Goal: Entertainment & Leisure: Consume media (video, audio)

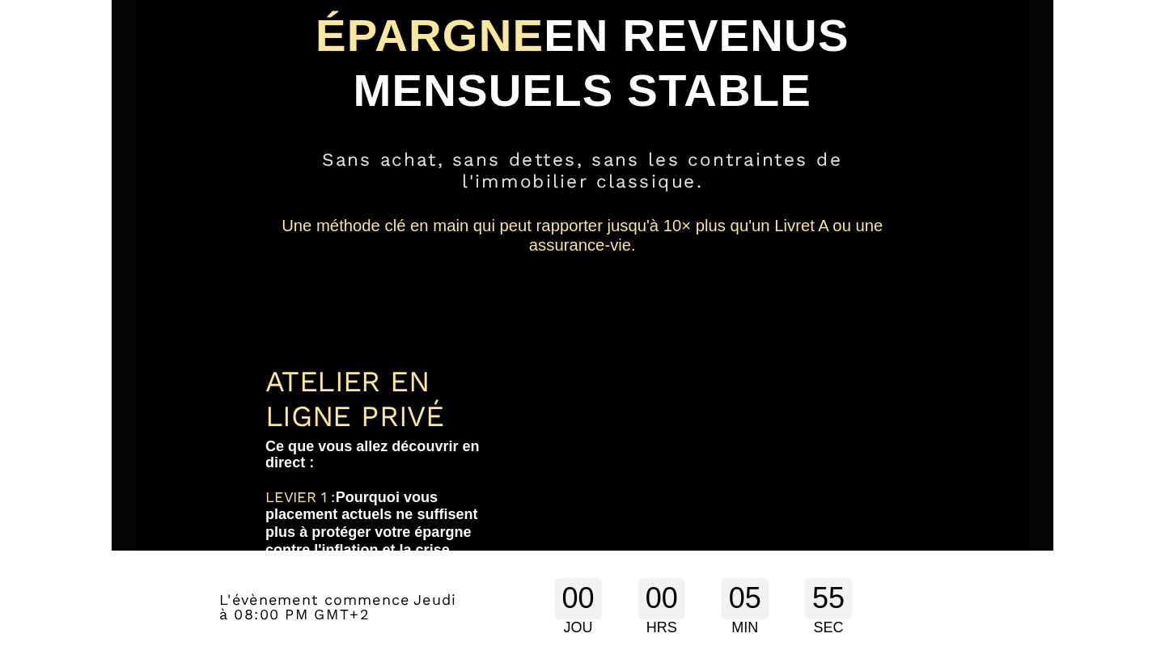
scroll to position [198, 0]
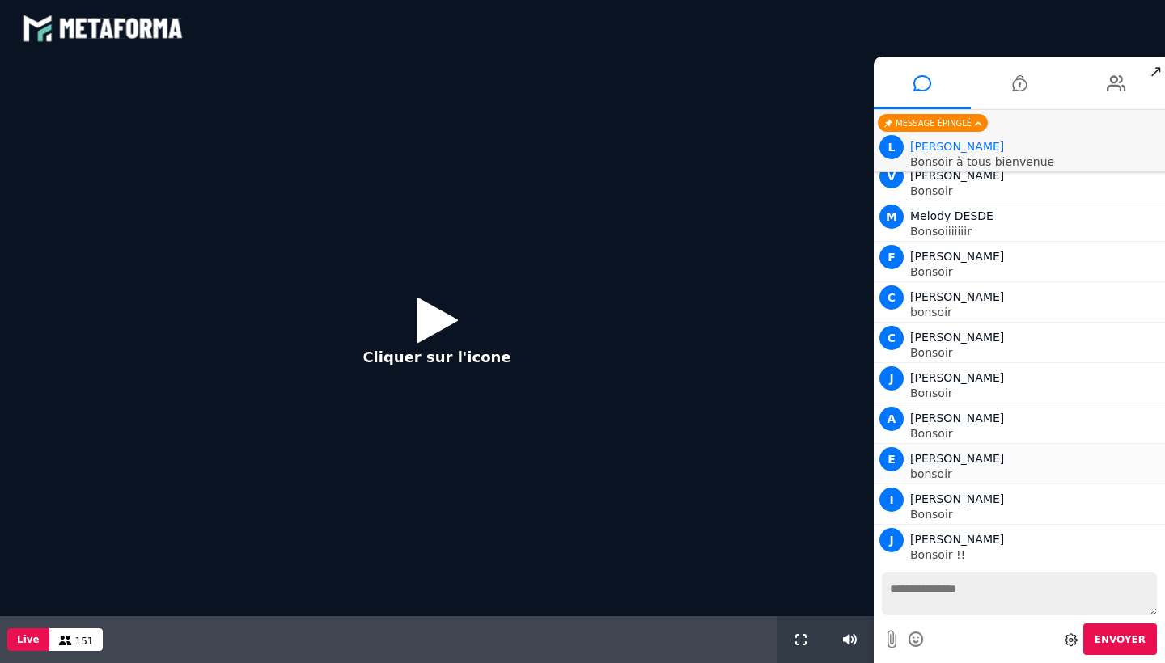
scroll to position [1284, 0]
click at [417, 328] on icon at bounding box center [437, 320] width 41 height 53
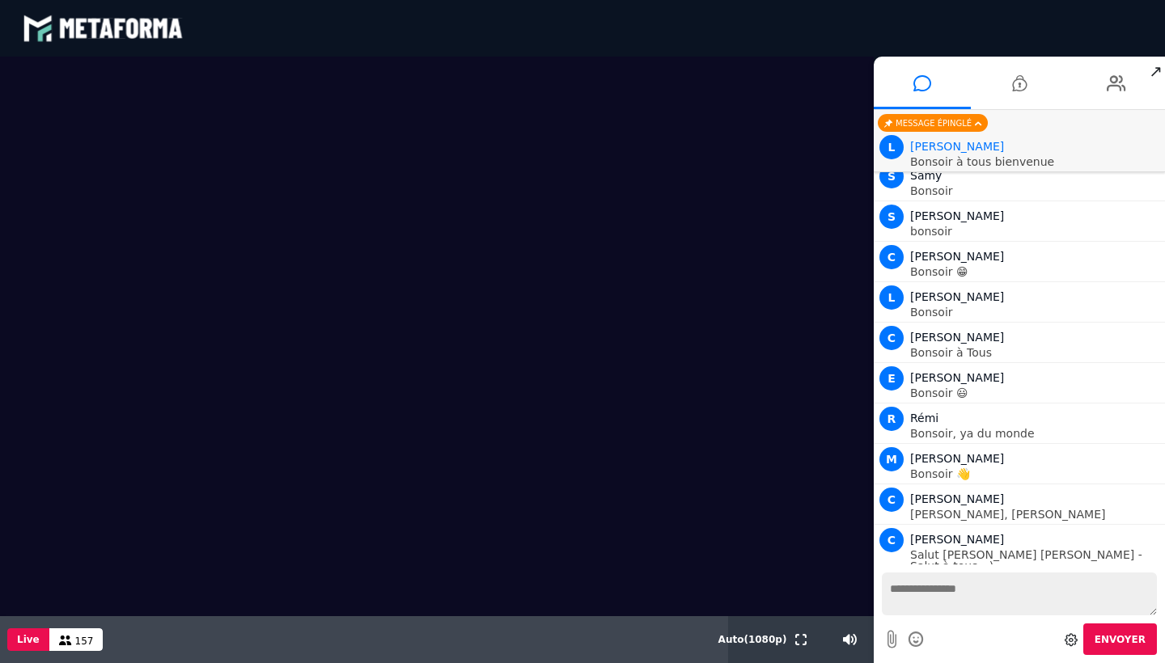
scroll to position [2174, 0]
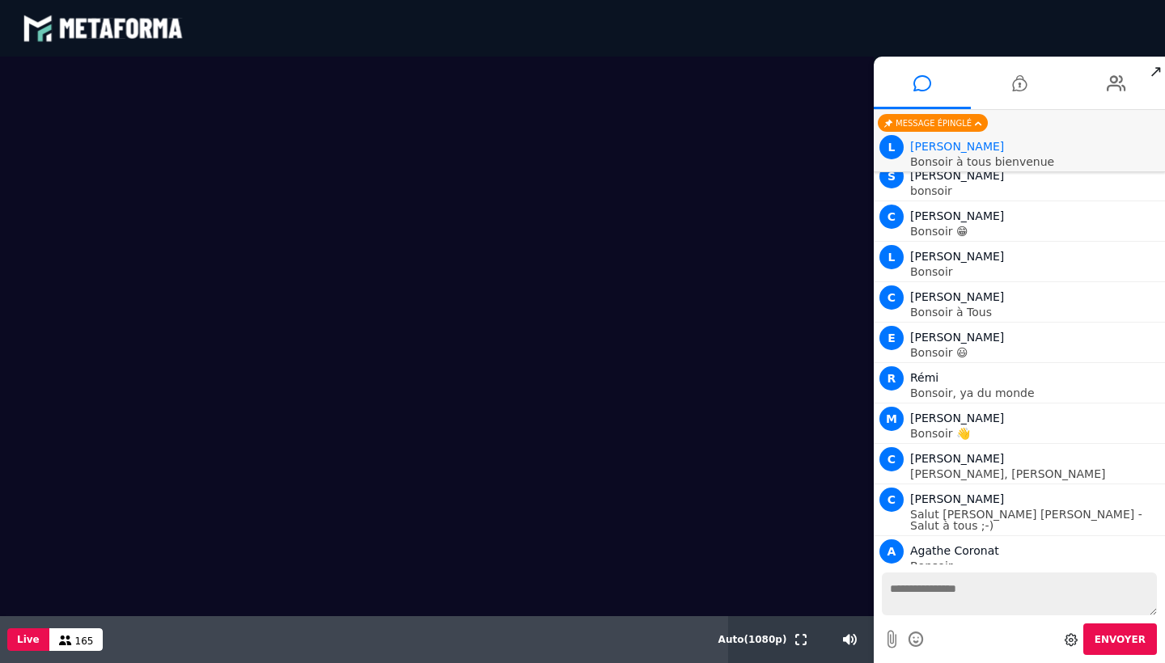
click at [633, 57] on video at bounding box center [437, 337] width 874 height 560
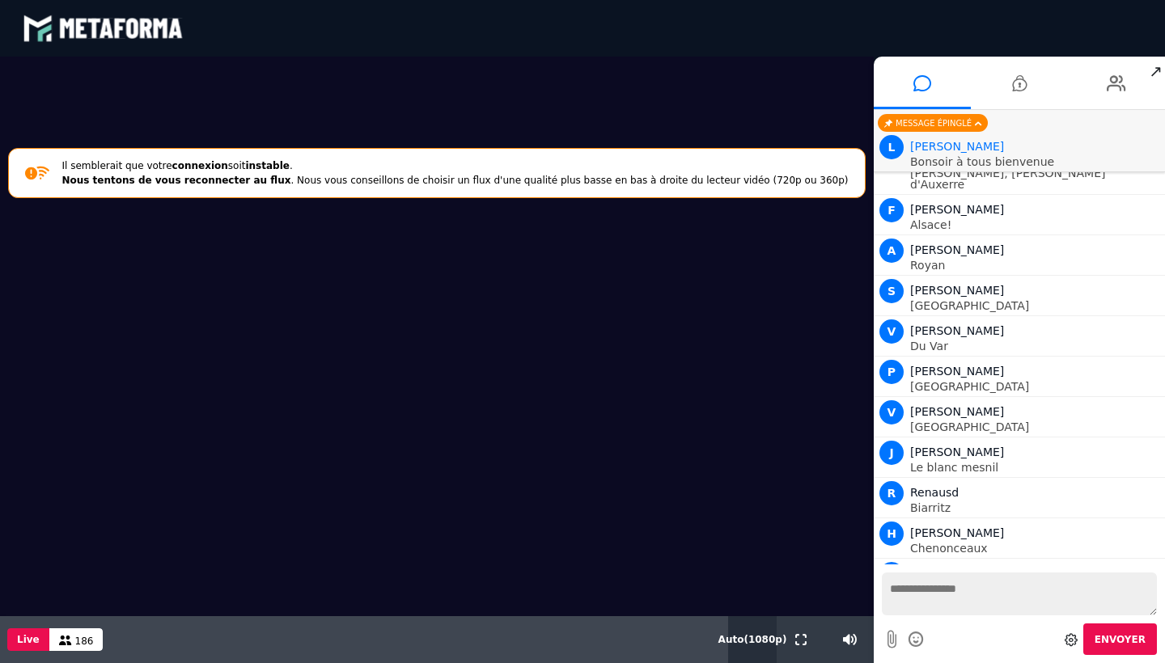
scroll to position [5826, 0]
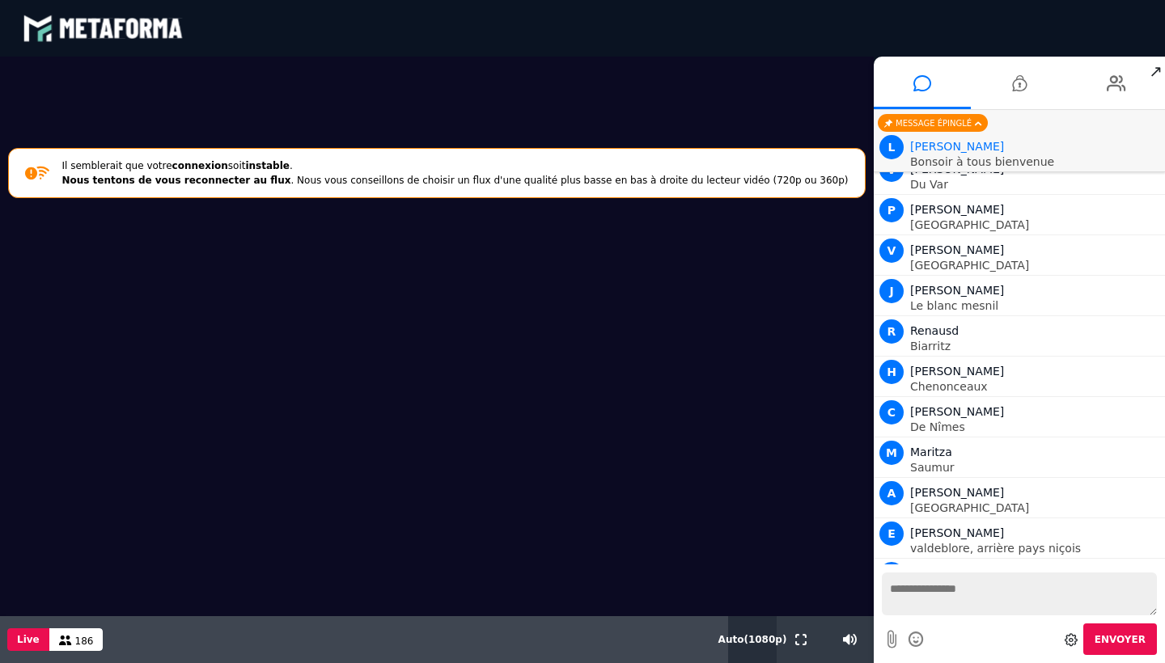
click at [745, 641] on span "Auto ( 1080 p)" at bounding box center [752, 639] width 69 height 11
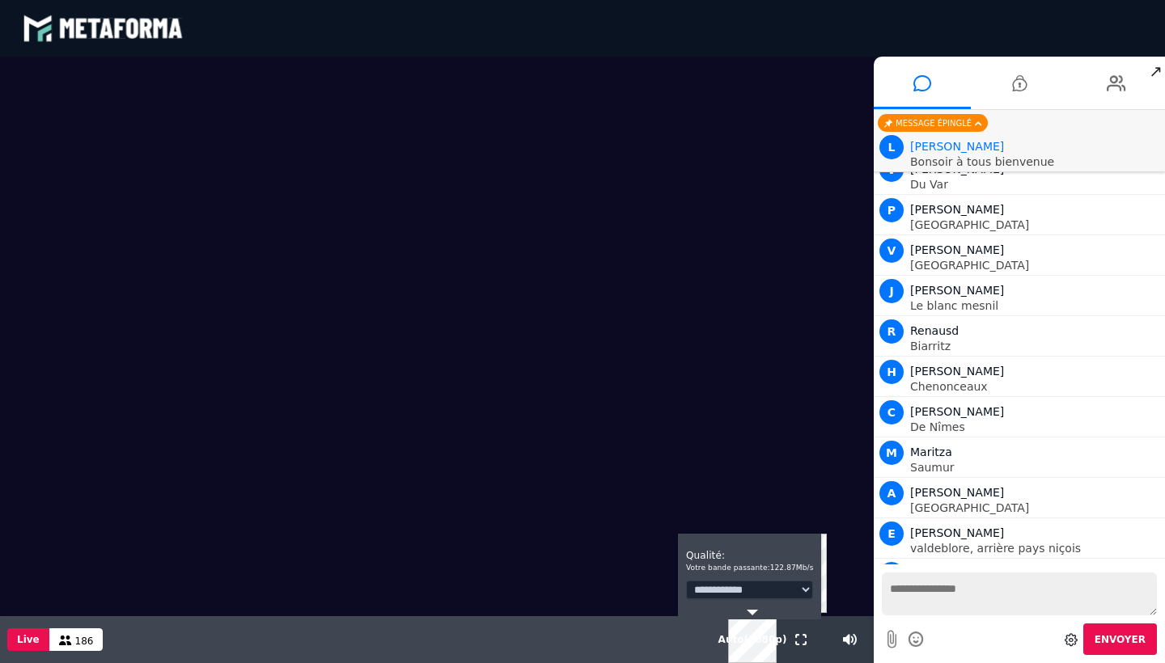
select select "*"
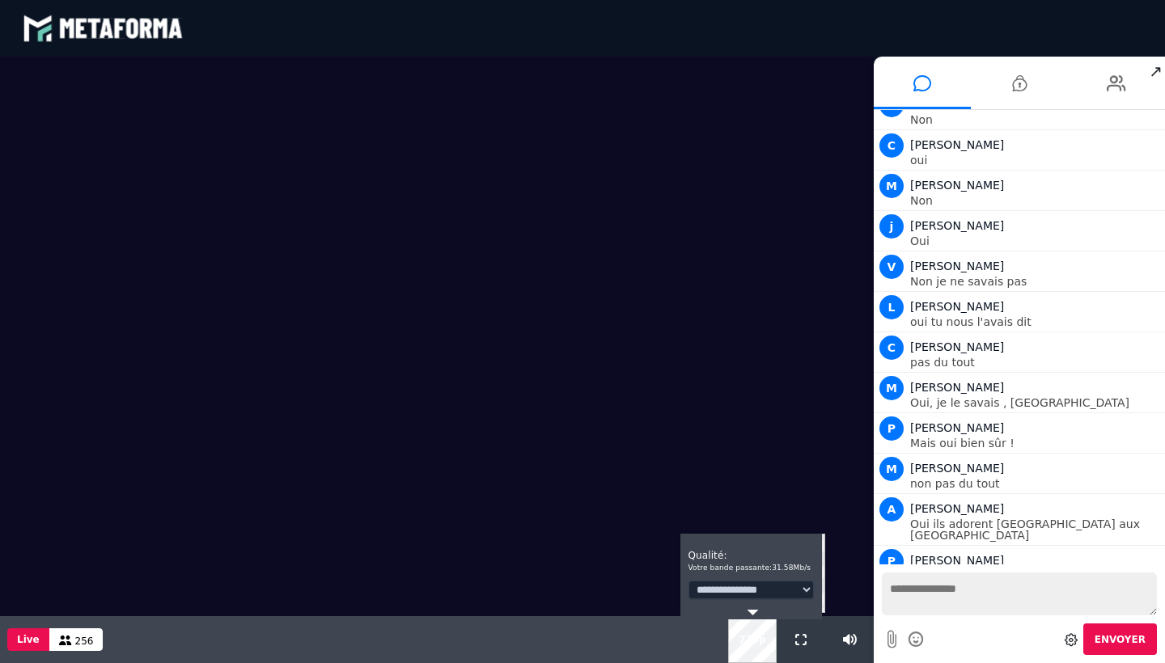
scroll to position [13400, 0]
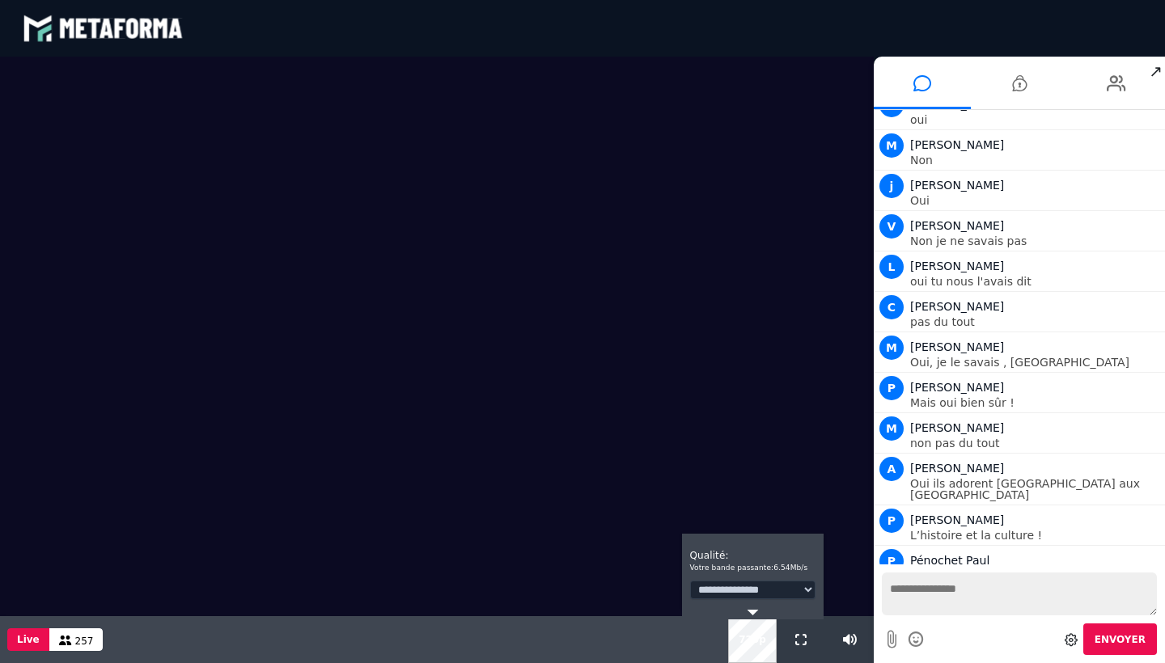
click at [714, 579] on div "**********" at bounding box center [753, 577] width 142 height 86
click at [753, 612] on polygon at bounding box center [752, 613] width 11 height 6
click at [752, 607] on div "**********" at bounding box center [753, 577] width 142 height 86
click at [752, 610] on polygon at bounding box center [752, 613] width 11 height 6
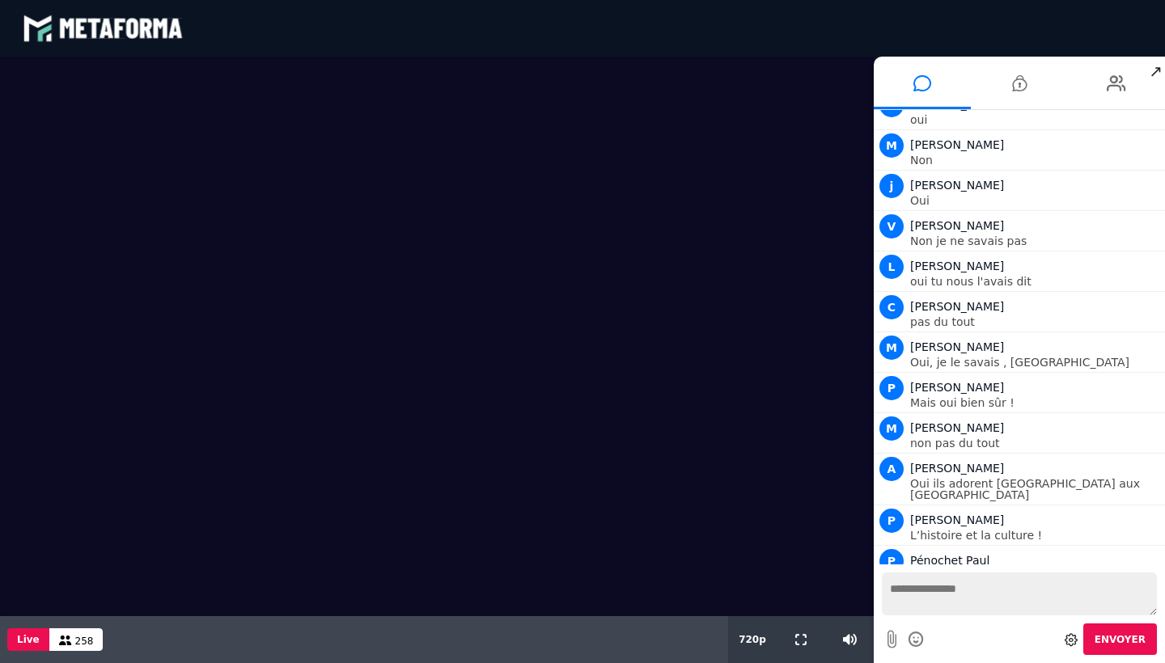
click at [536, 560] on video at bounding box center [437, 337] width 874 height 560
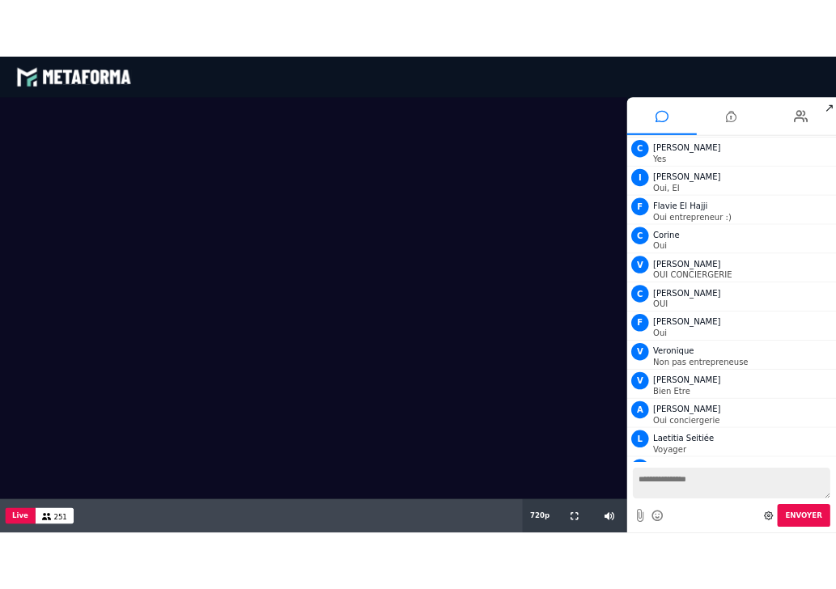
scroll to position [14960, 0]
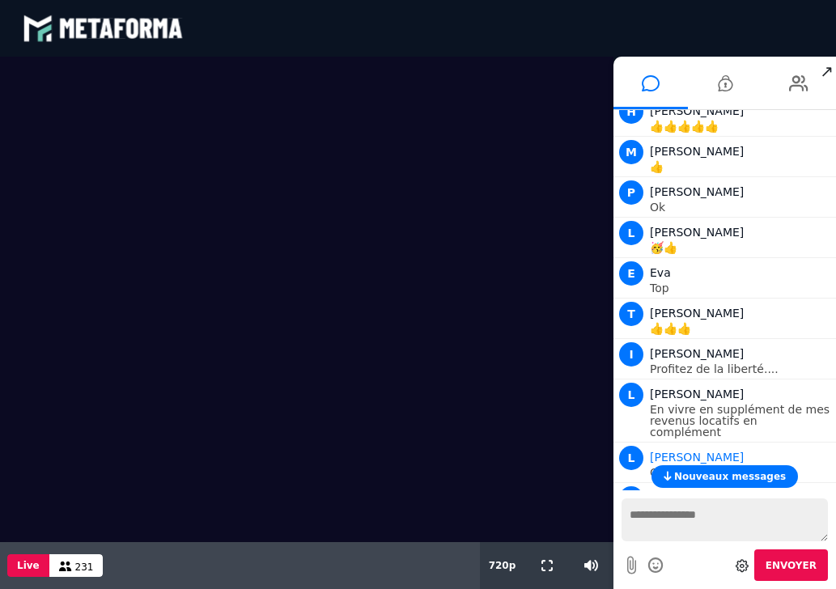
click at [726, 474] on span "Nouveaux messages" at bounding box center [730, 476] width 112 height 11
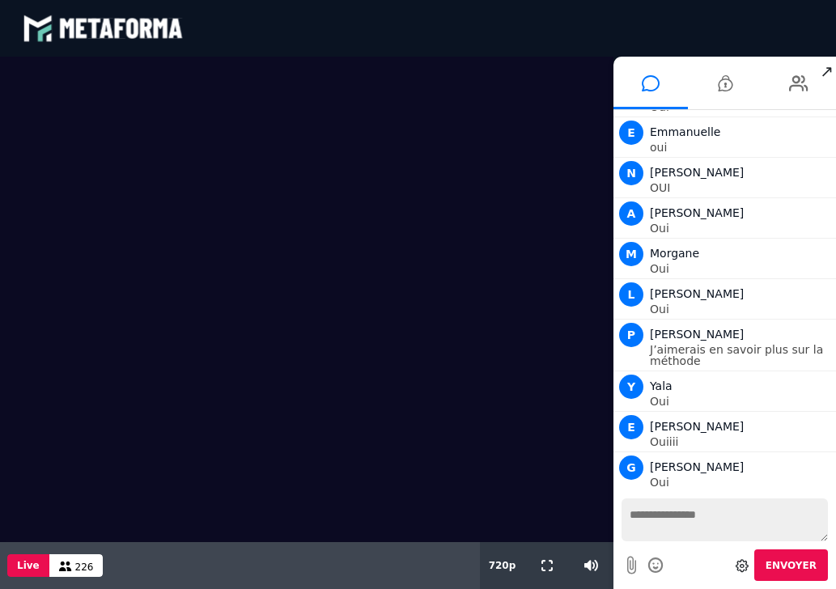
scroll to position [19283, 0]
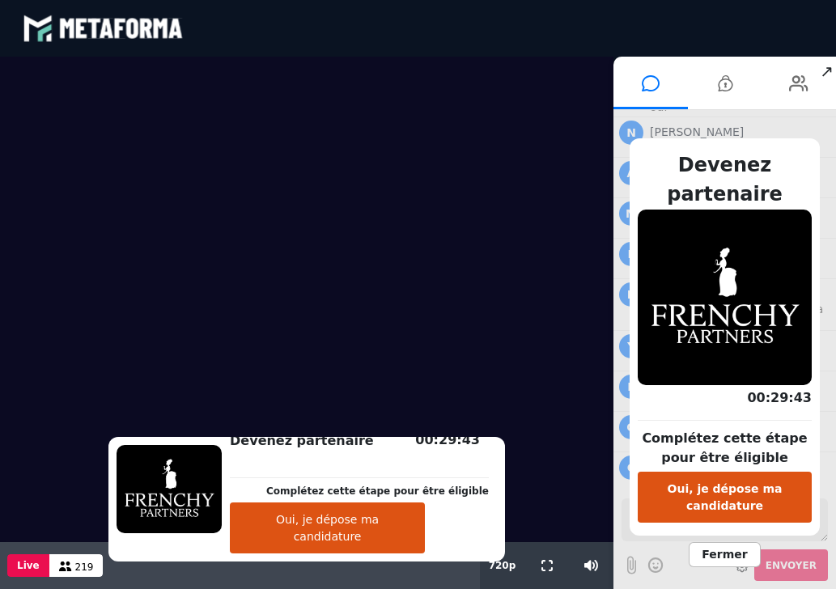
click at [715, 494] on button "Oui, je dépose ma candidature" at bounding box center [725, 497] width 174 height 51
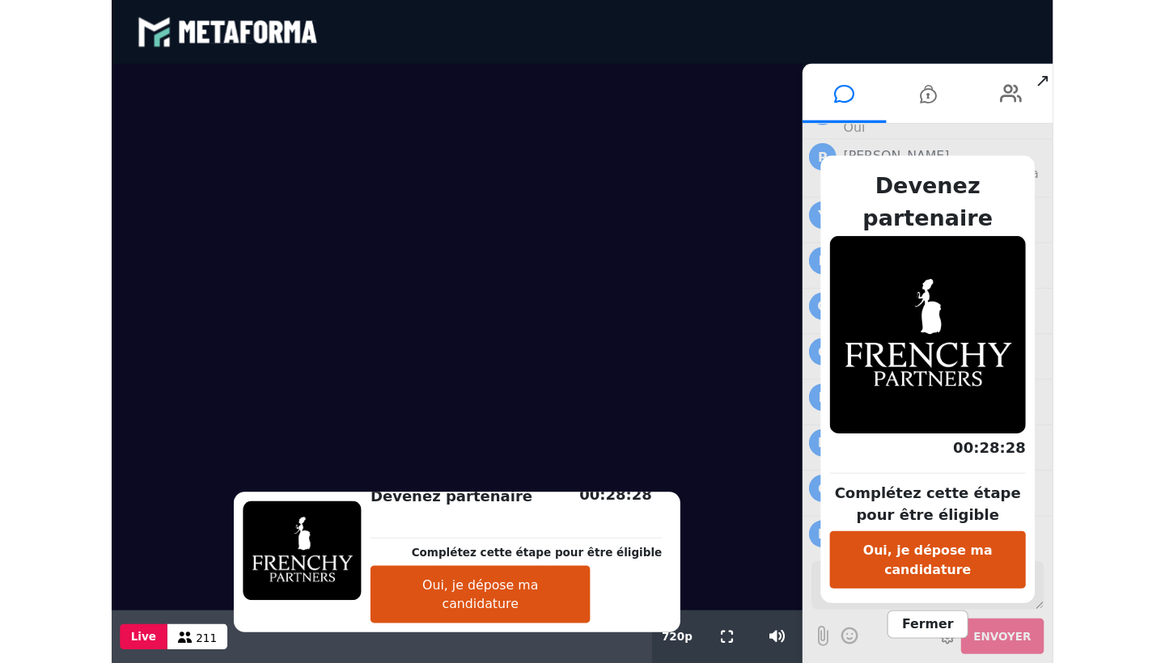
scroll to position [19491, 0]
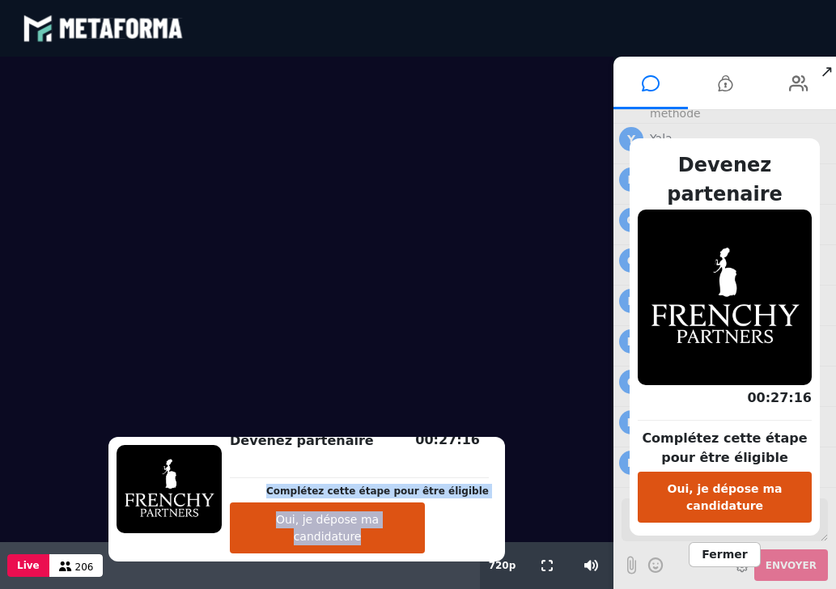
drag, startPoint x: 387, startPoint y: 465, endPoint x: 479, endPoint y: 471, distance: 92.4
click at [479, 471] on div "Devenez partenaire Complétez cette étape pour être éligible Oui, je dépose ma c…" at bounding box center [359, 499] width 275 height 108
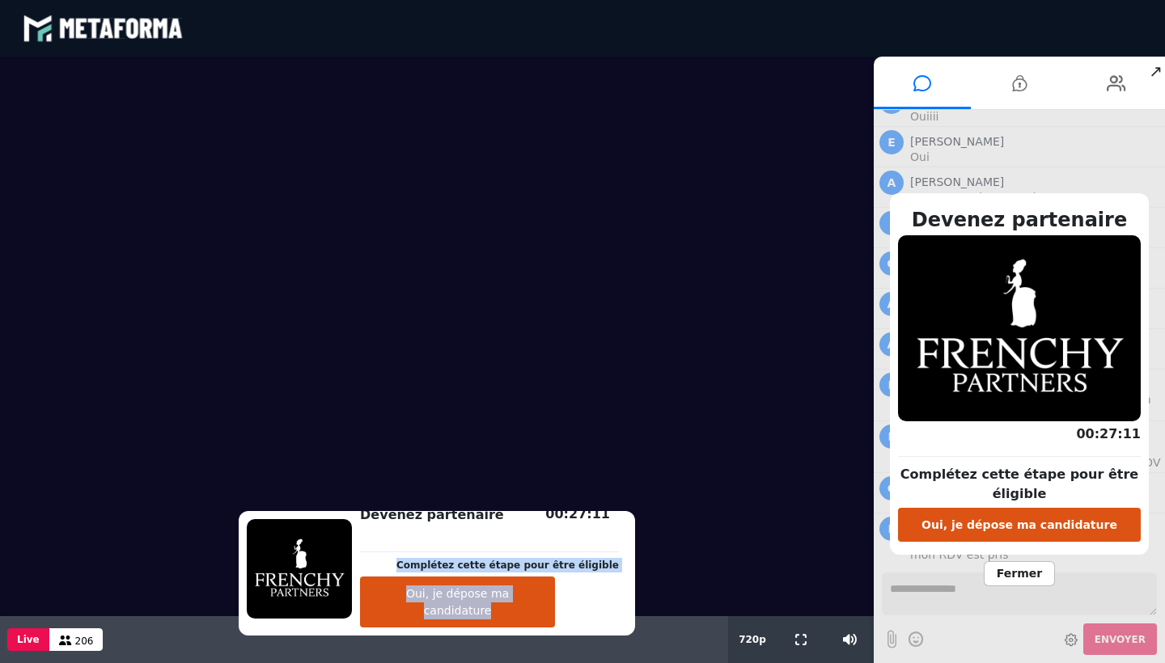
scroll to position [19201, 0]
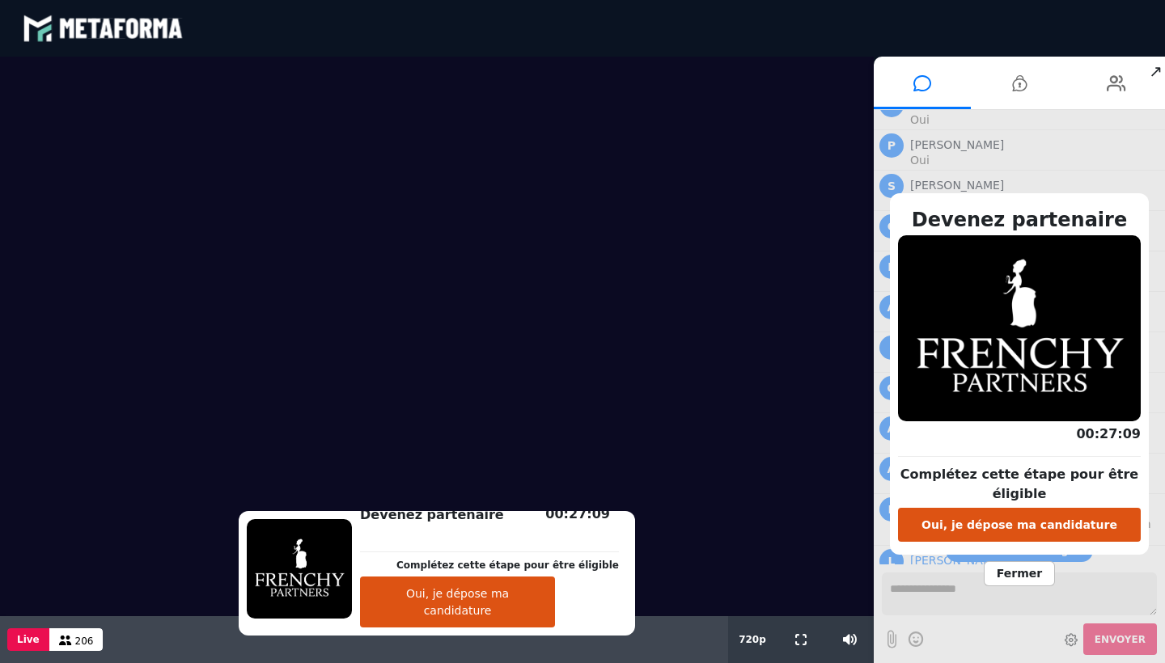
click at [1024, 571] on span "Fermer" at bounding box center [1019, 573] width 71 height 25
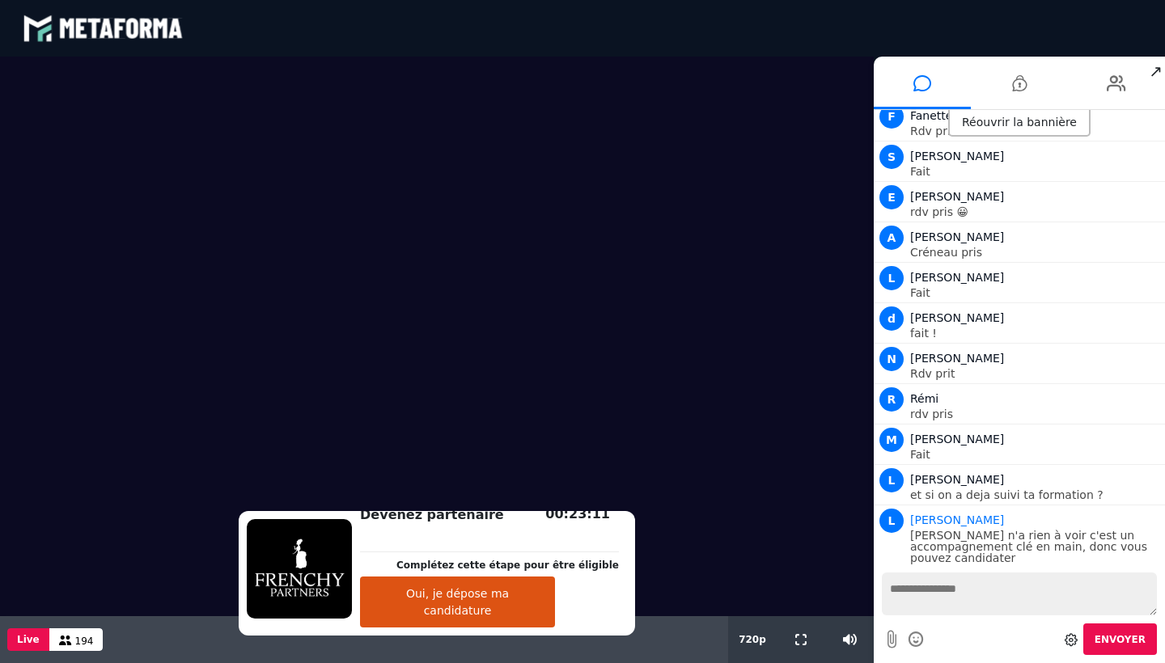
scroll to position [20437, 0]
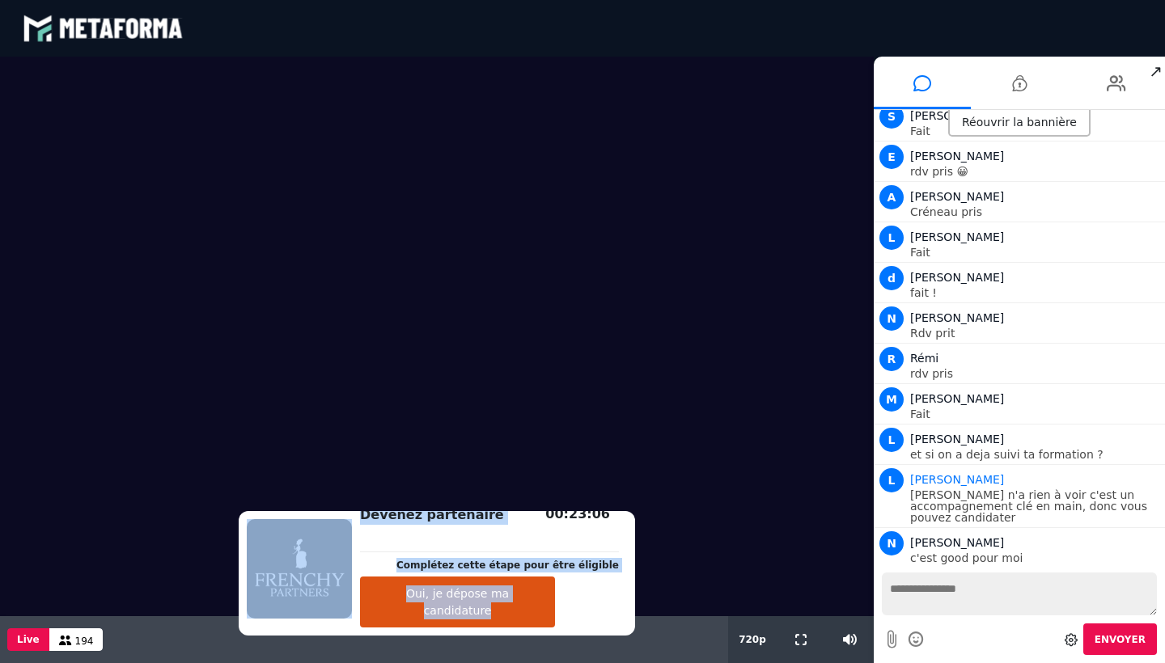
drag, startPoint x: 437, startPoint y: 544, endPoint x: 669, endPoint y: 532, distance: 232.5
click at [669, 532] on div "Devenez partenaire Complétez cette étape pour être éligible Oui, je dépose ma c…" at bounding box center [437, 360] width 874 height 607
click at [545, 494] on video at bounding box center [437, 337] width 874 height 560
click at [488, 477] on video at bounding box center [437, 337] width 874 height 560
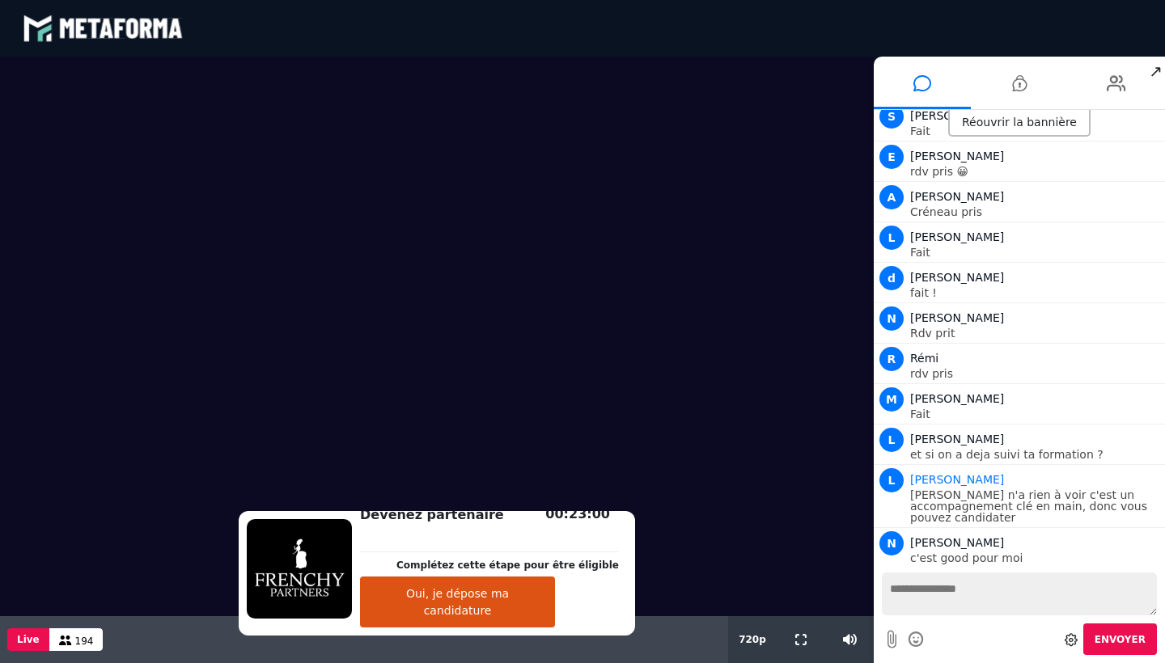
click at [324, 629] on div "Devenez partenaire Complétez cette étape pour être éligible Oui, je dépose ma c…" at bounding box center [437, 573] width 396 height 125
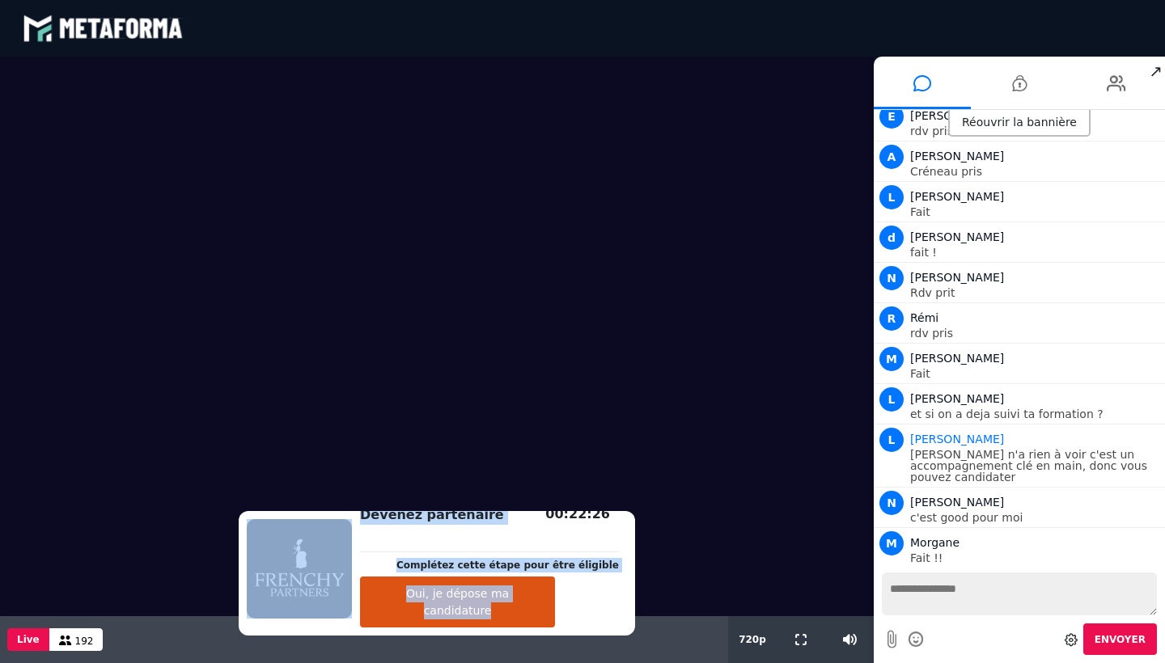
drag, startPoint x: 355, startPoint y: 628, endPoint x: 555, endPoint y: 624, distance: 199.9
click at [555, 624] on div "Devenez partenaire Complétez cette étape pour être éligible Oui, je dépose ma c…" at bounding box center [437, 573] width 396 height 125
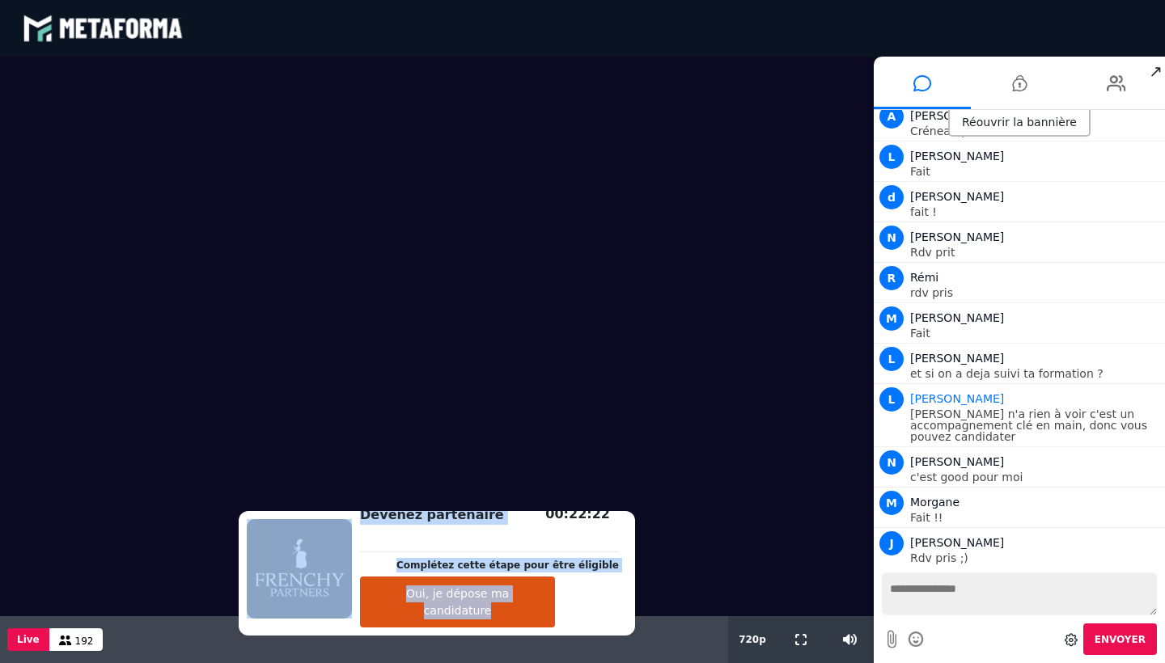
click at [528, 416] on video at bounding box center [437, 337] width 874 height 560
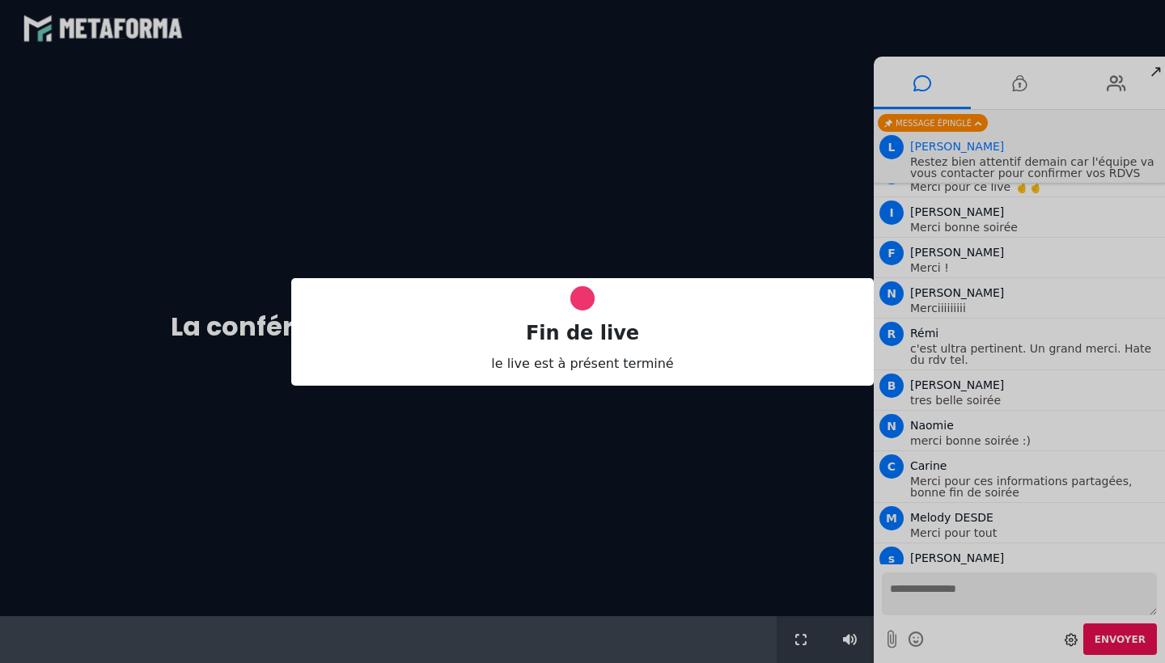
scroll to position [0, 0]
